Goal: Task Accomplishment & Management: Manage account settings

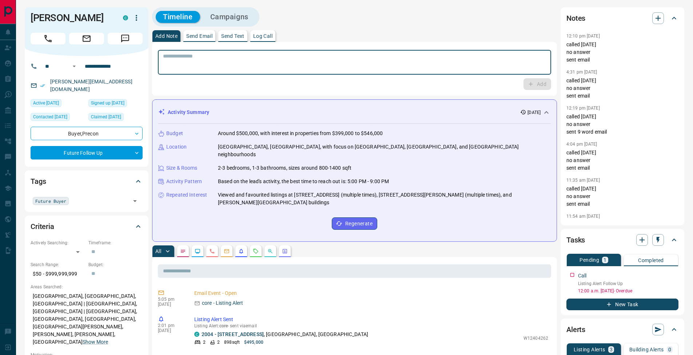
click at [218, 66] on textarea at bounding box center [354, 62] width 383 height 19
click at [269, 31] on button "Log Call" at bounding box center [262, 36] width 25 height 12
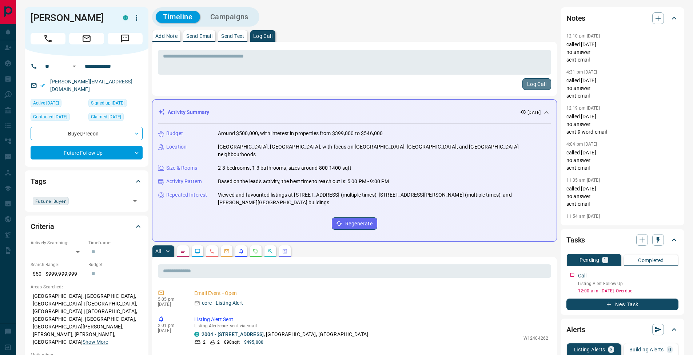
click at [529, 83] on button "Log Call" at bounding box center [536, 84] width 29 height 12
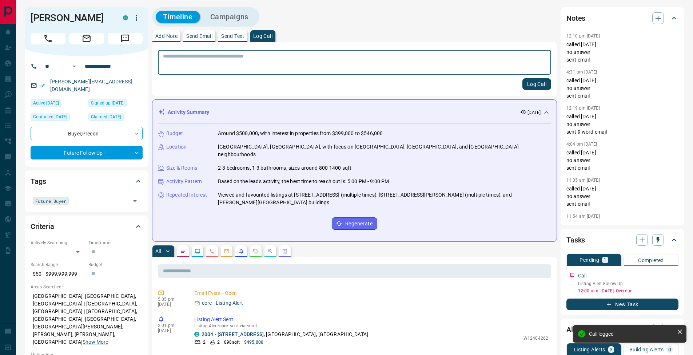
click at [171, 37] on p "Add Note" at bounding box center [166, 35] width 22 height 5
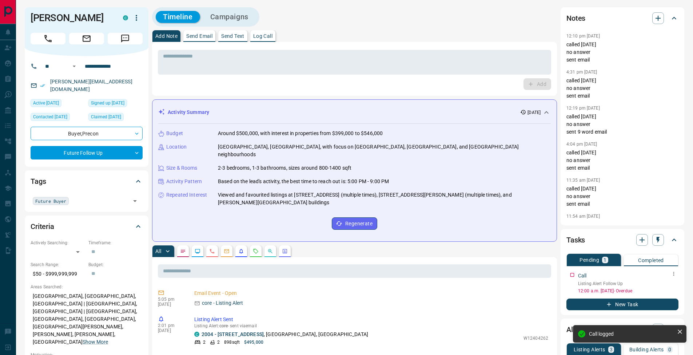
click at [674, 274] on icon "button" at bounding box center [673, 274] width 1 height 4
click at [672, 284] on li "Edit" at bounding box center [662, 287] width 32 height 11
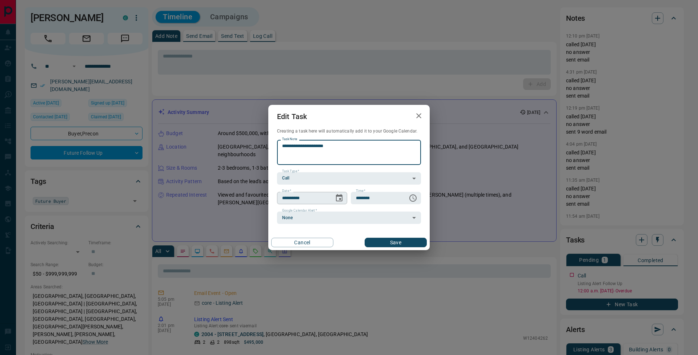
click at [339, 198] on icon "Choose date, selected date is Sep 16, 2025" at bounding box center [339, 197] width 7 height 7
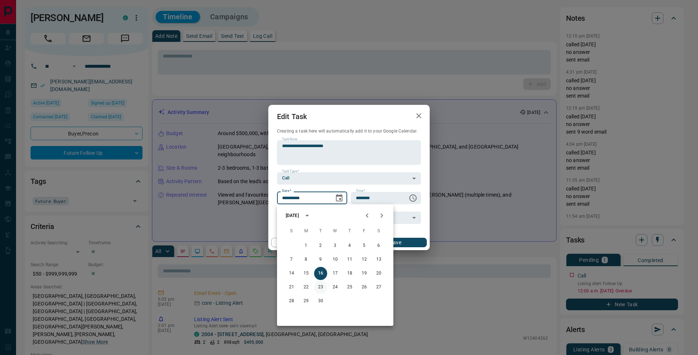
click at [324, 287] on button "23" at bounding box center [320, 286] width 13 height 13
type input "**********"
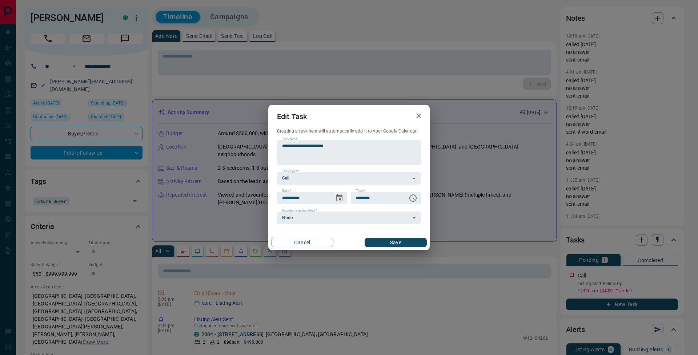
click at [400, 239] on button "Save" at bounding box center [396, 242] width 62 height 9
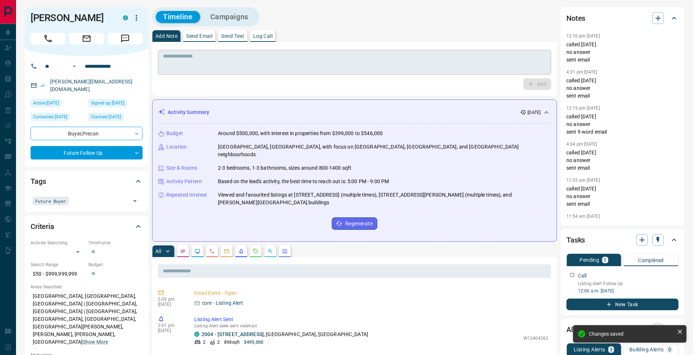
click at [186, 53] on textarea at bounding box center [354, 62] width 383 height 19
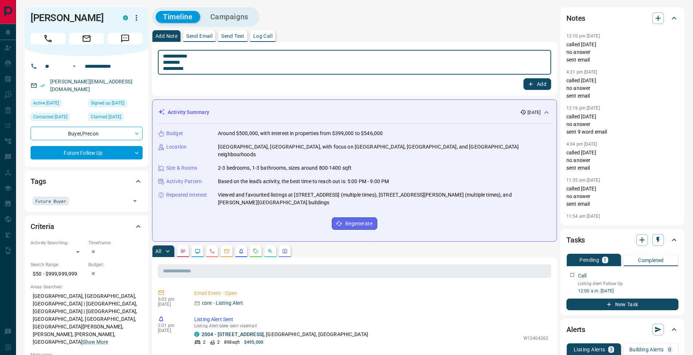
click at [165, 61] on textarea "**********" at bounding box center [354, 62] width 383 height 19
type textarea "**********"
click at [535, 83] on button "Add" at bounding box center [537, 84] width 28 height 12
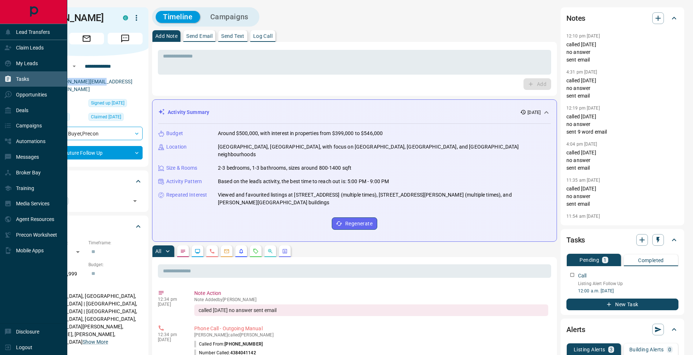
click at [11, 72] on div "Tasks" at bounding box center [33, 79] width 67 height 16
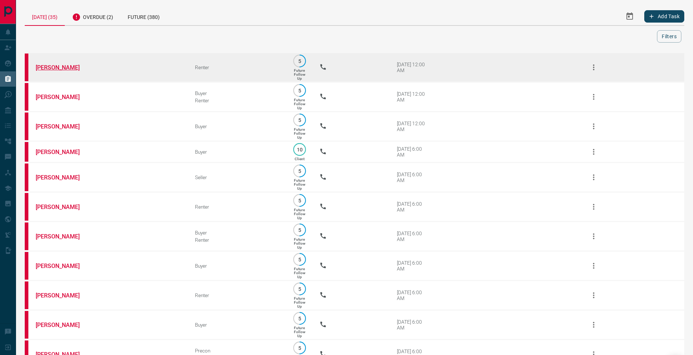
click at [56, 70] on link "[PERSON_NAME]" at bounding box center [63, 67] width 55 height 7
